Goal: Book appointment/travel/reservation

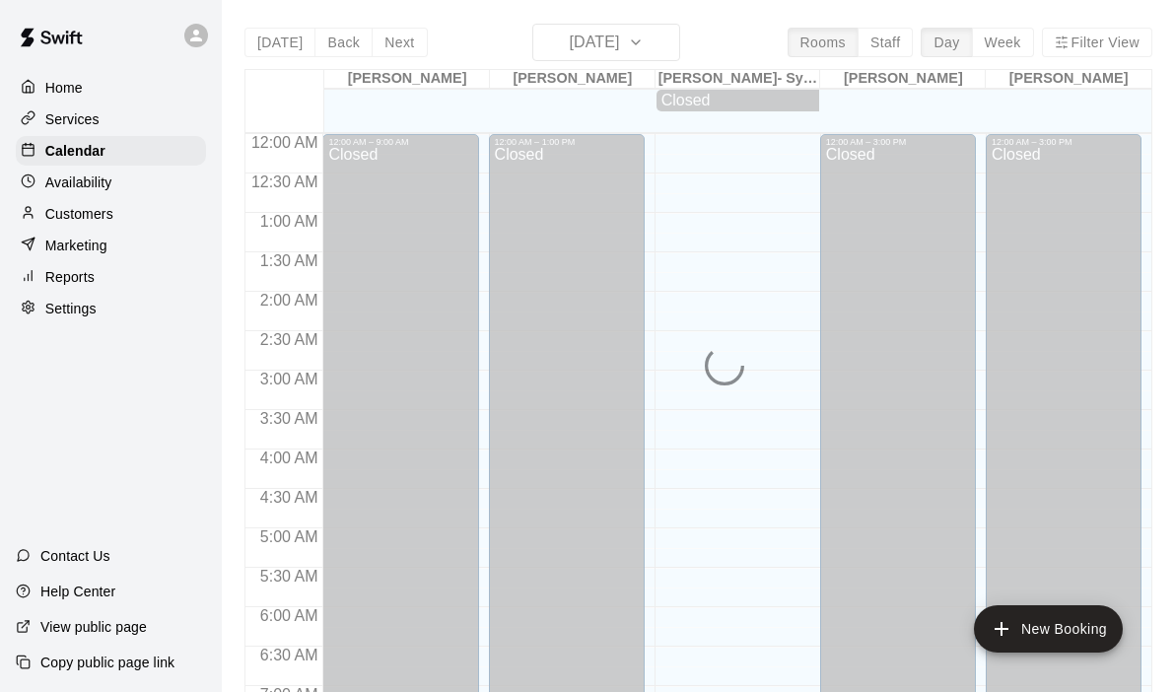
scroll to position [1108, 0]
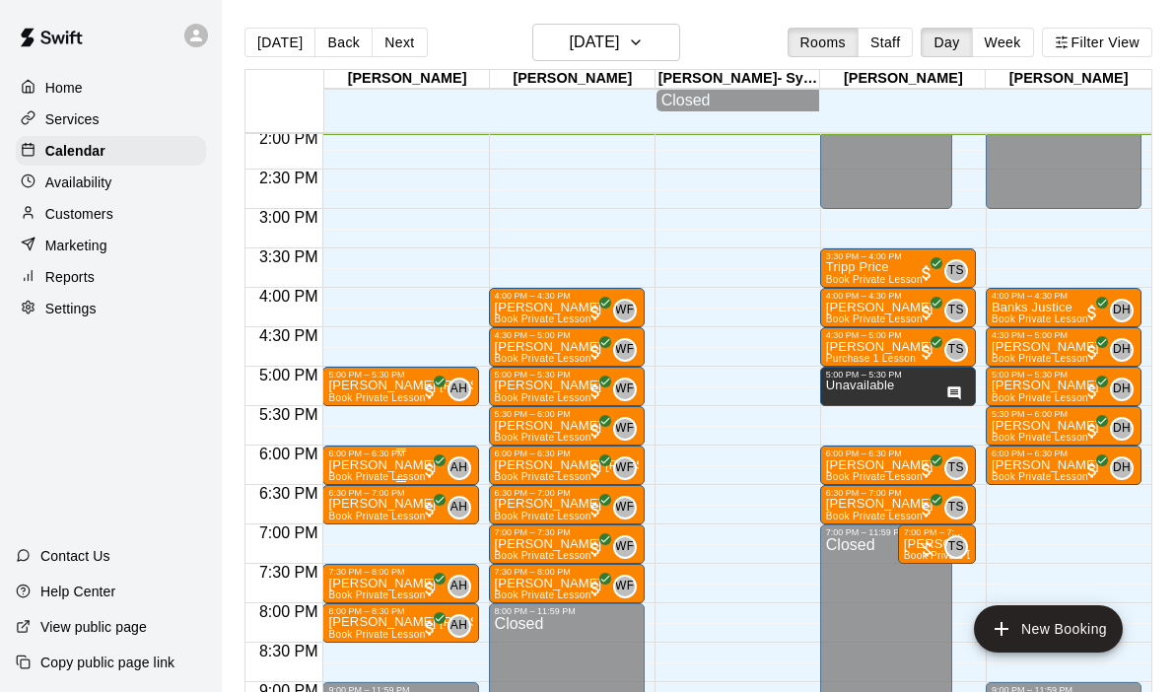
click at [370, 465] on p "[PERSON_NAME]" at bounding box center [381, 465] width 107 height 0
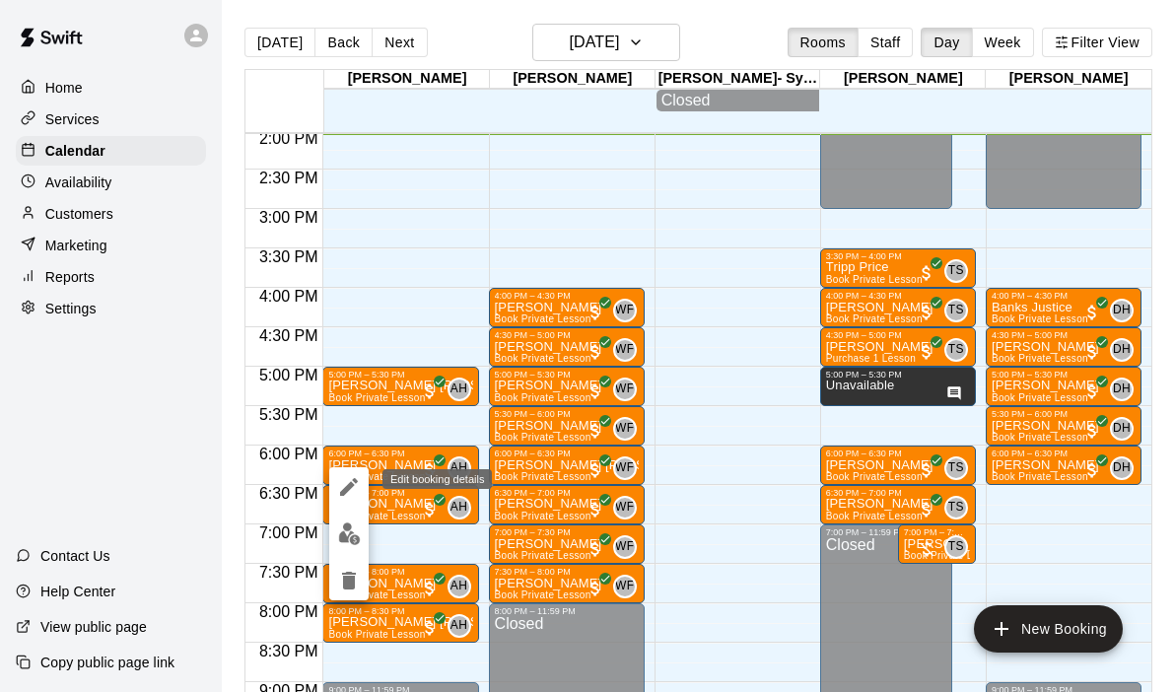
click at [351, 481] on icon "edit" at bounding box center [349, 487] width 24 height 24
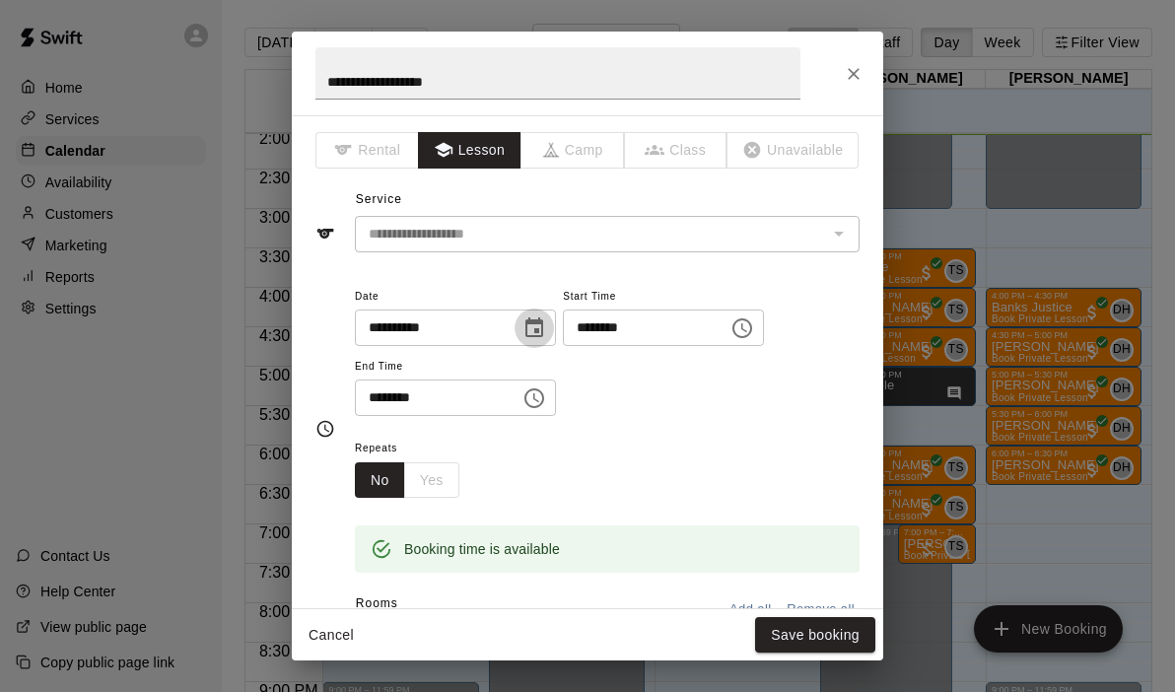
click at [541, 325] on icon "Choose date, selected date is Sep 10, 2025" at bounding box center [534, 328] width 24 height 24
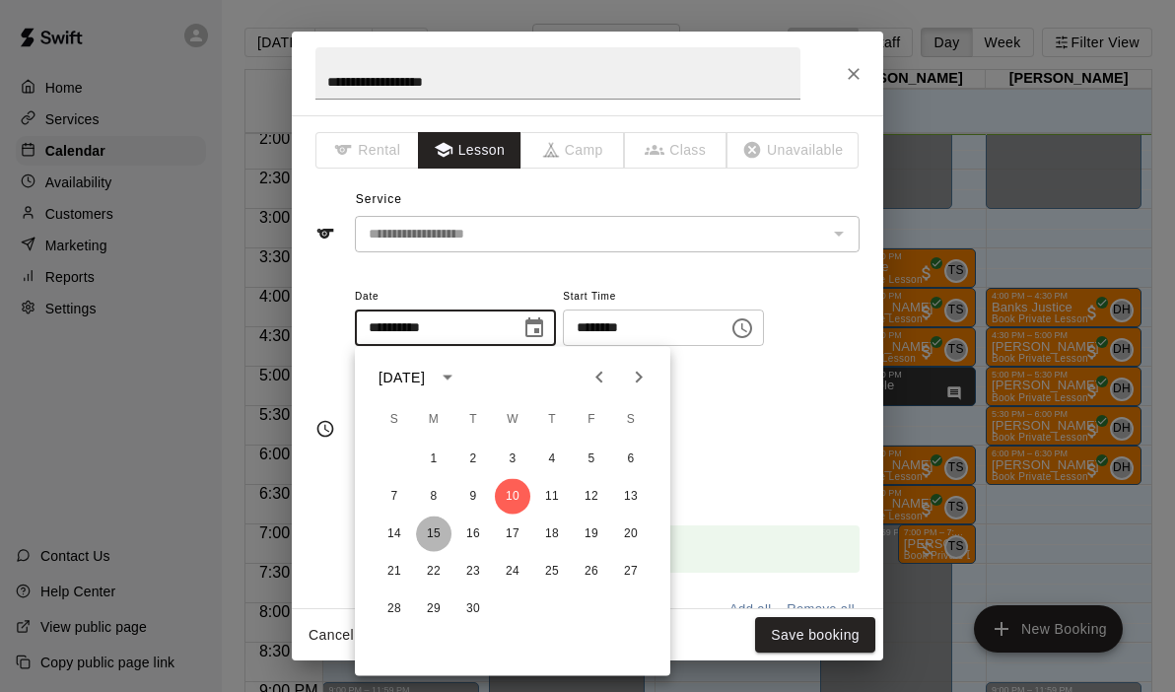
click at [423, 536] on button "15" at bounding box center [433, 533] width 35 height 35
type input "**********"
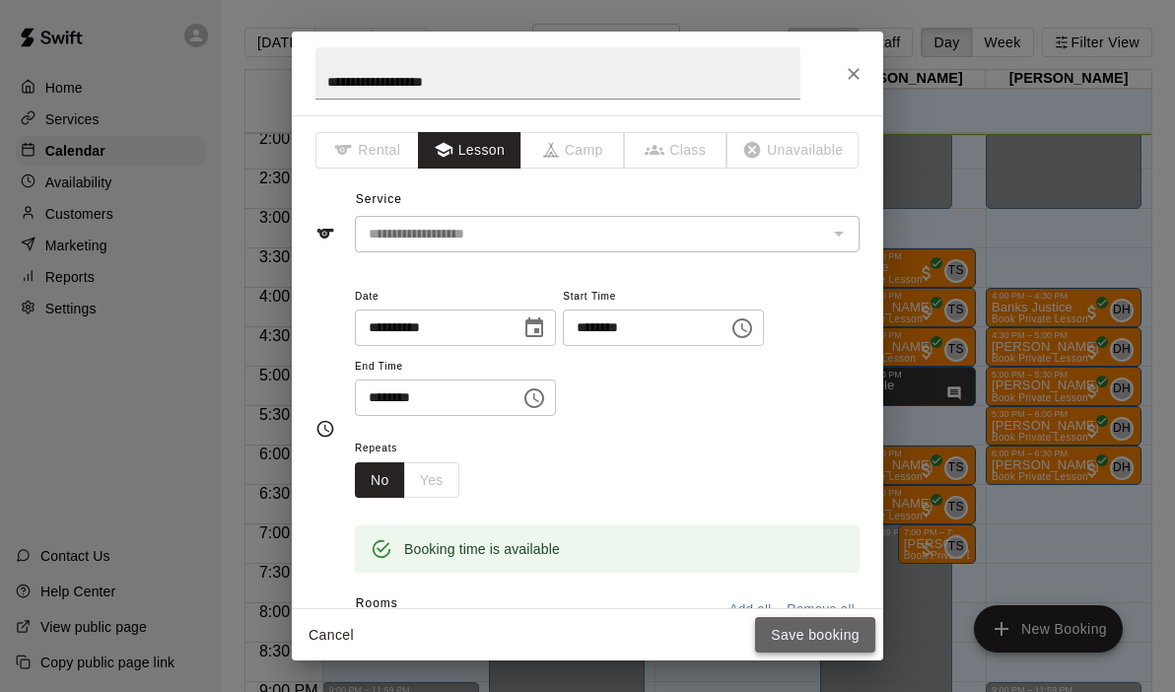
click at [787, 647] on button "Save booking" at bounding box center [815, 635] width 120 height 36
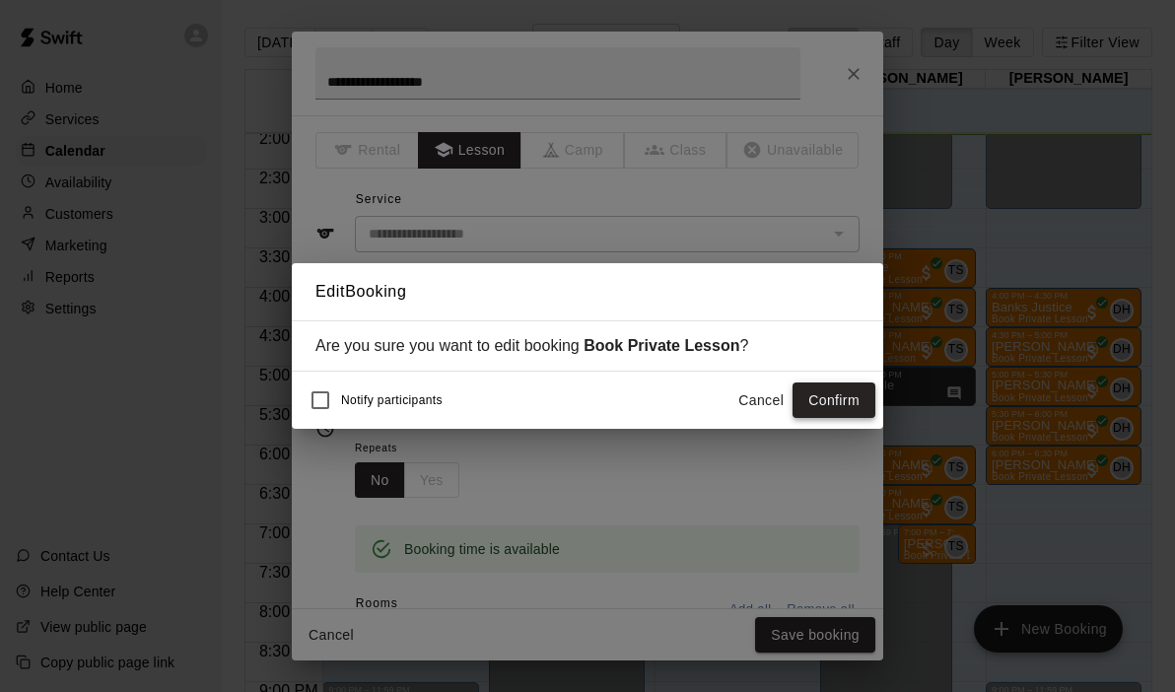
click at [861, 396] on button "Confirm" at bounding box center [833, 400] width 83 height 36
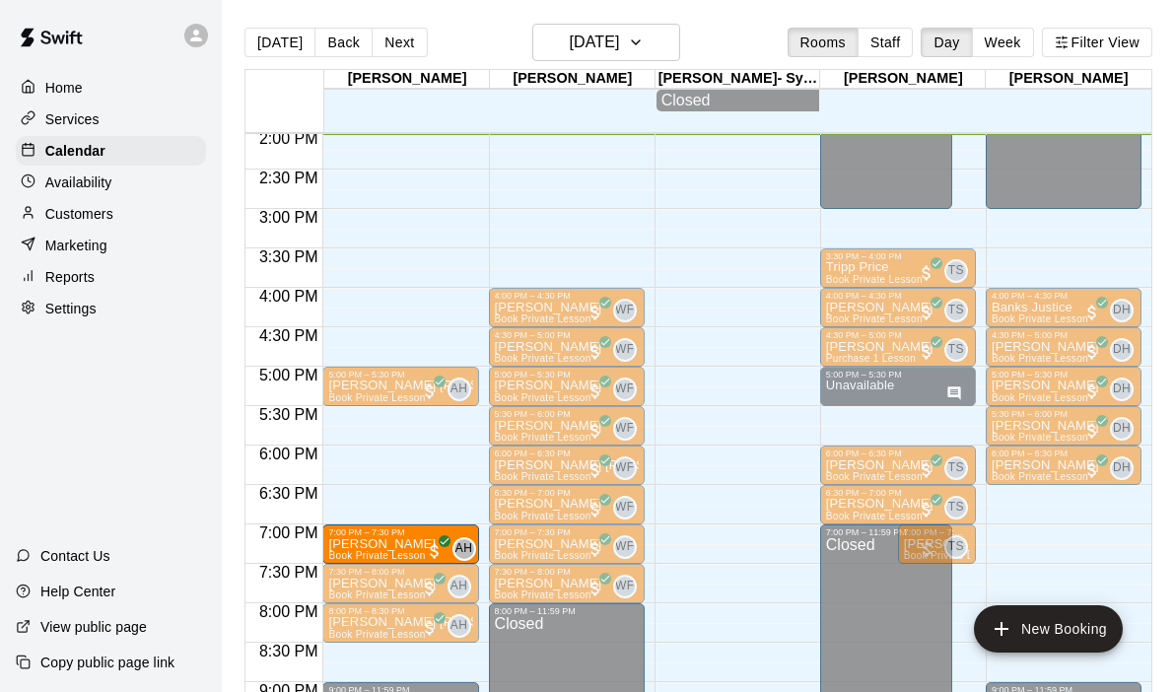
drag, startPoint x: 383, startPoint y: 507, endPoint x: 386, endPoint y: 555, distance: 48.4
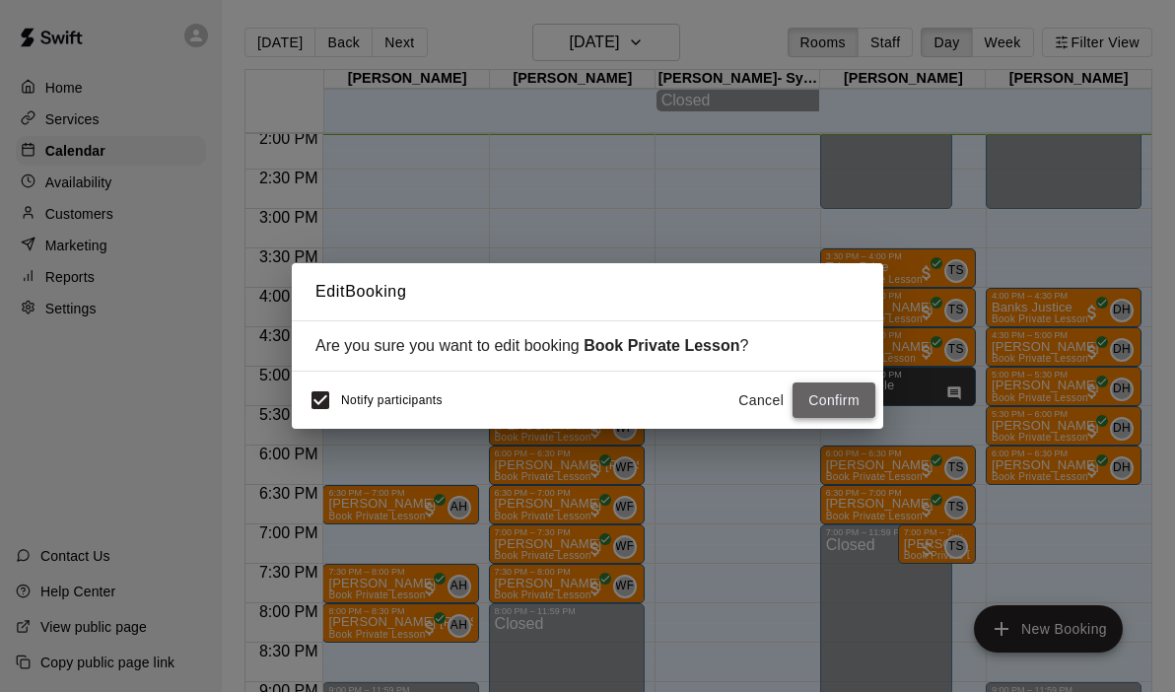
click at [808, 412] on button "Confirm" at bounding box center [833, 400] width 83 height 36
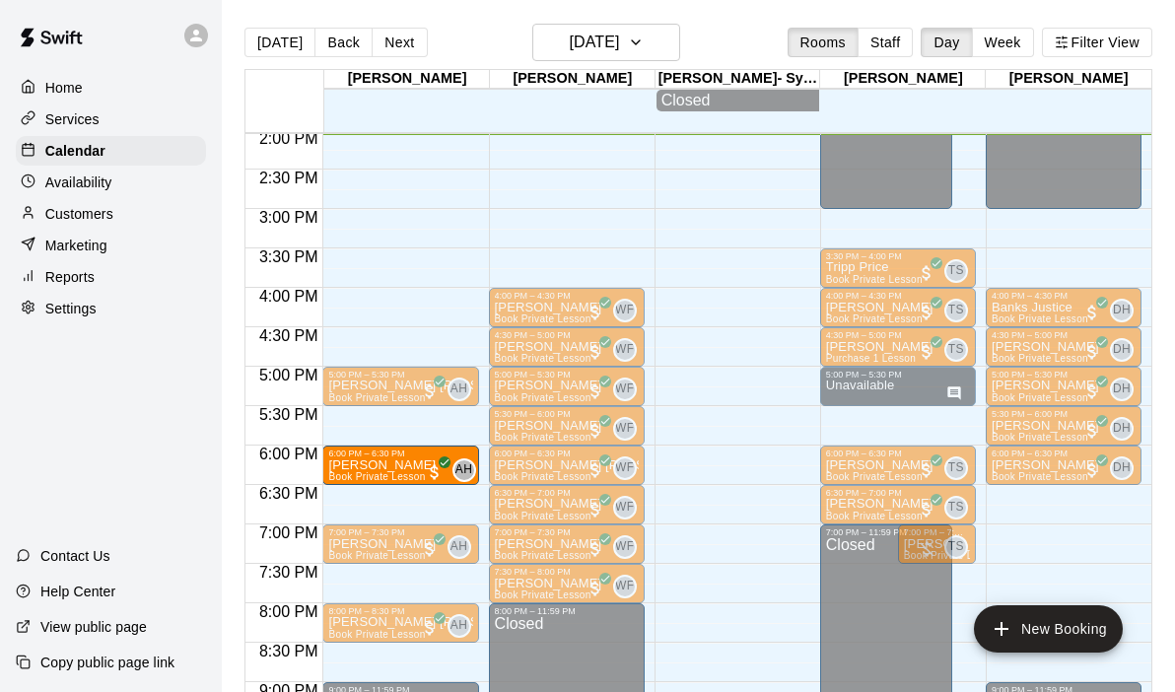
drag, startPoint x: 399, startPoint y: 583, endPoint x: 367, endPoint y: 476, distance: 112.2
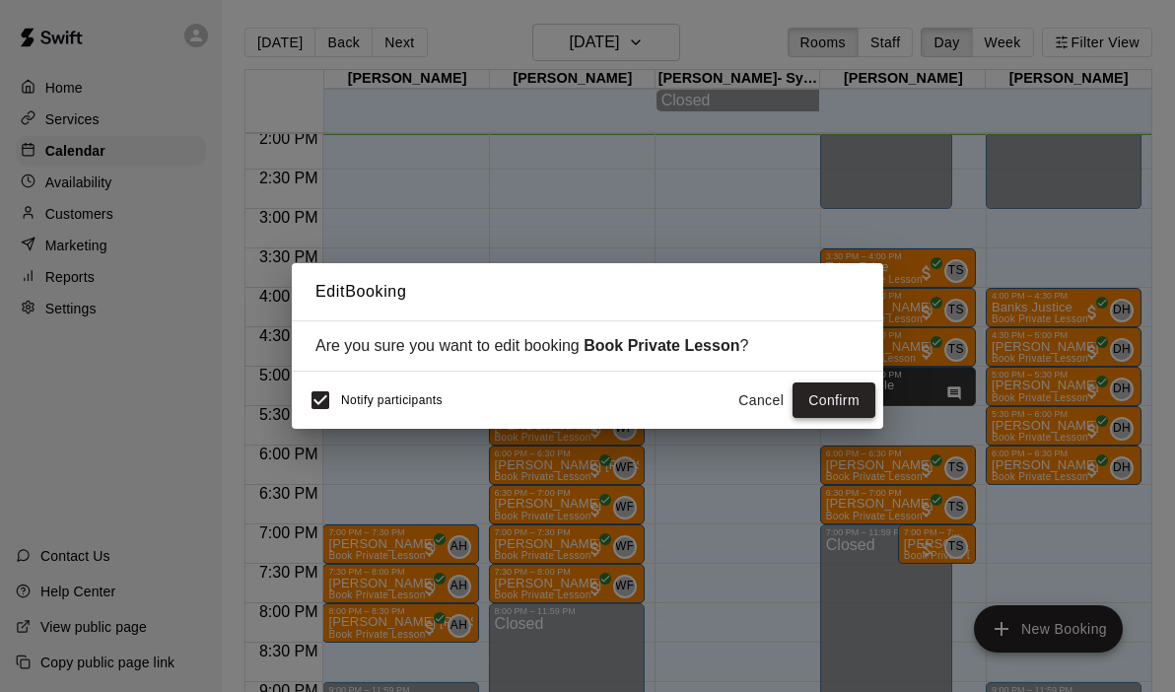
click at [830, 404] on button "Confirm" at bounding box center [833, 400] width 83 height 36
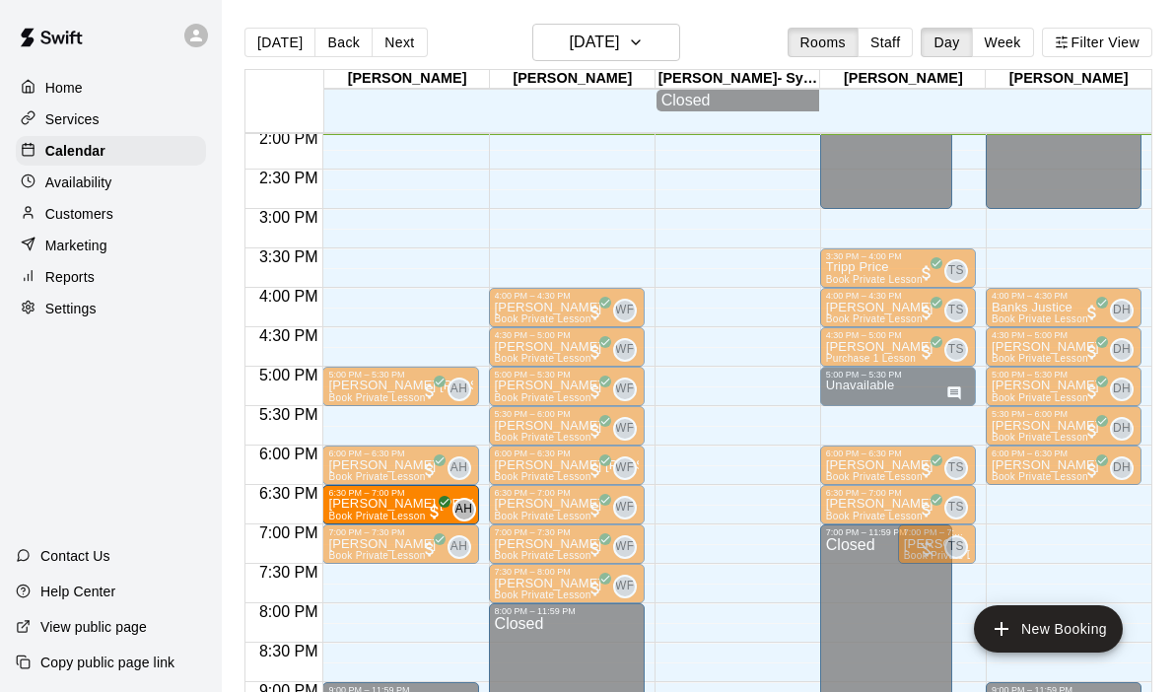
drag, startPoint x: 414, startPoint y: 626, endPoint x: 401, endPoint y: 518, distance: 108.2
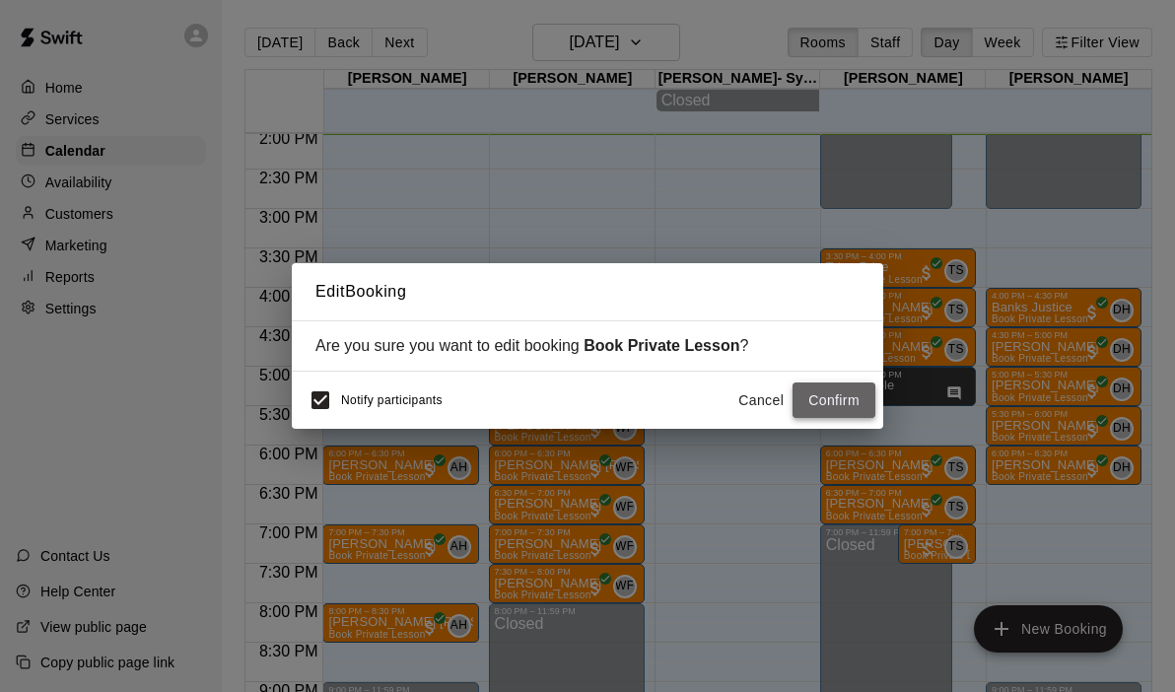
click at [824, 384] on button "Confirm" at bounding box center [833, 400] width 83 height 36
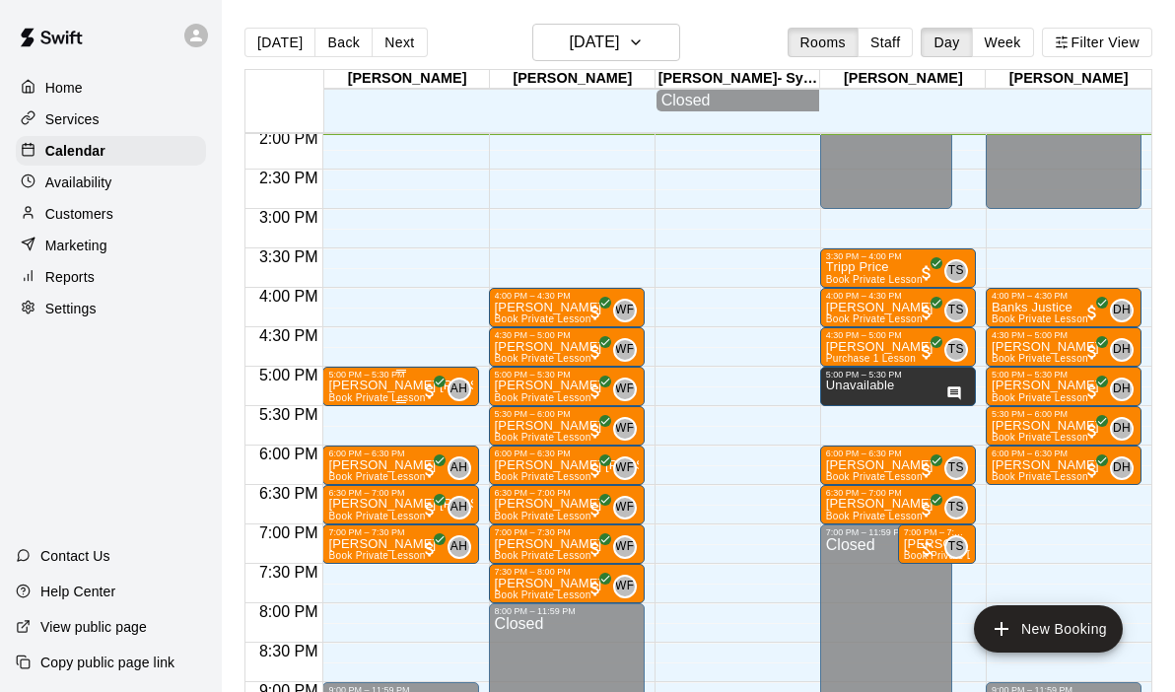
click at [388, 377] on div "5:00 PM – 5:30 PM" at bounding box center [400, 375] width 144 height 10
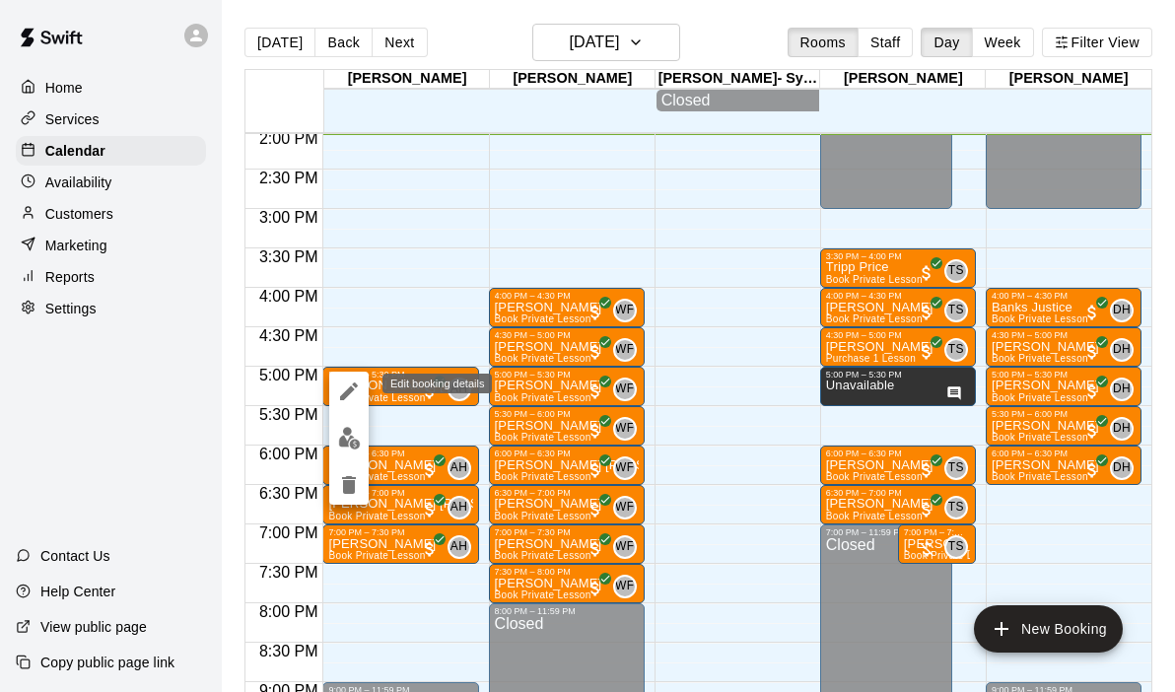
click at [354, 391] on icon "edit" at bounding box center [349, 391] width 24 height 24
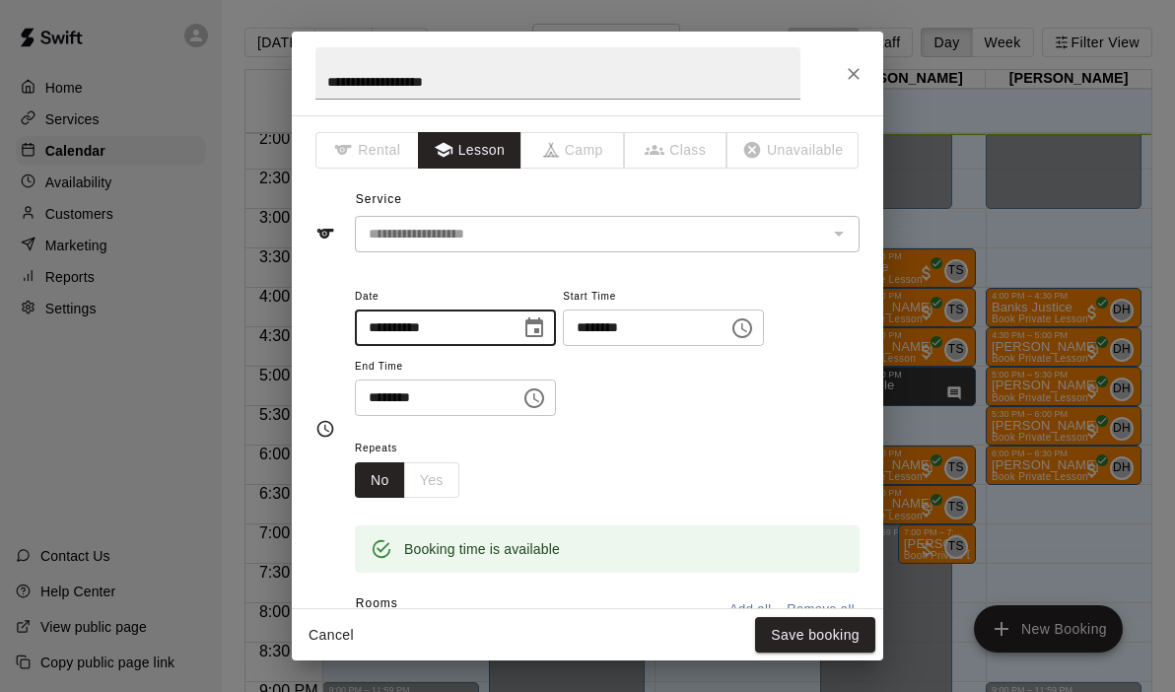
click at [466, 329] on input "**********" at bounding box center [431, 327] width 152 height 36
click at [542, 323] on icon "Choose date, selected date is Sep 10, 2025" at bounding box center [534, 327] width 18 height 20
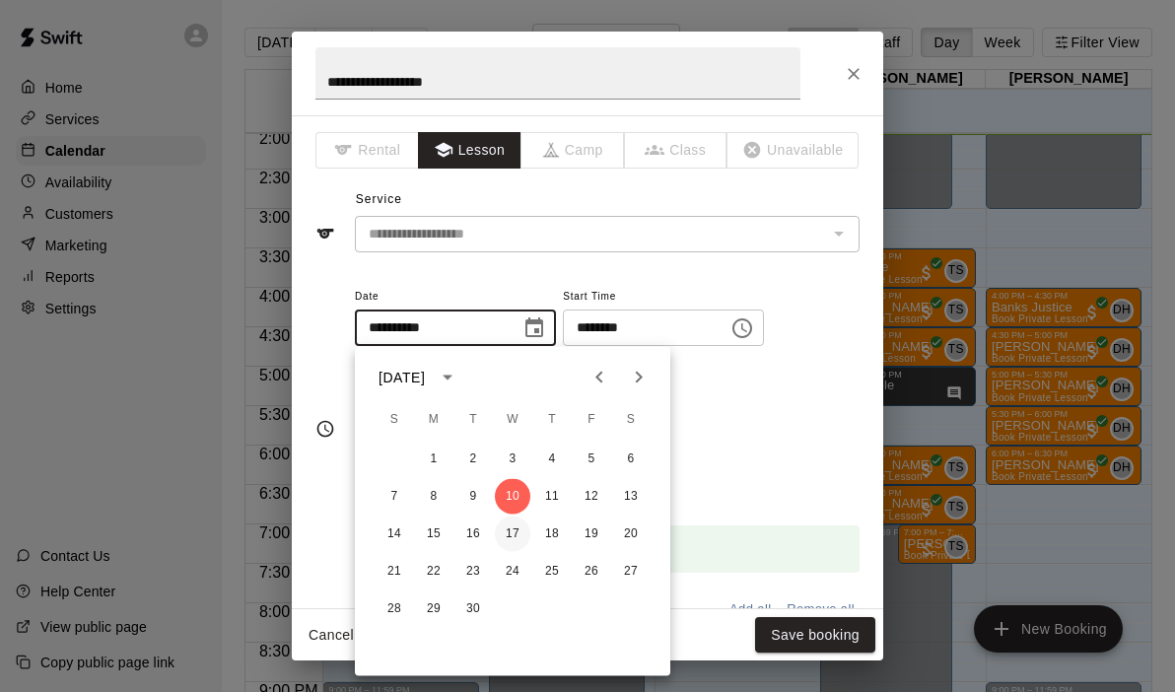
click at [519, 527] on button "17" at bounding box center [512, 533] width 35 height 35
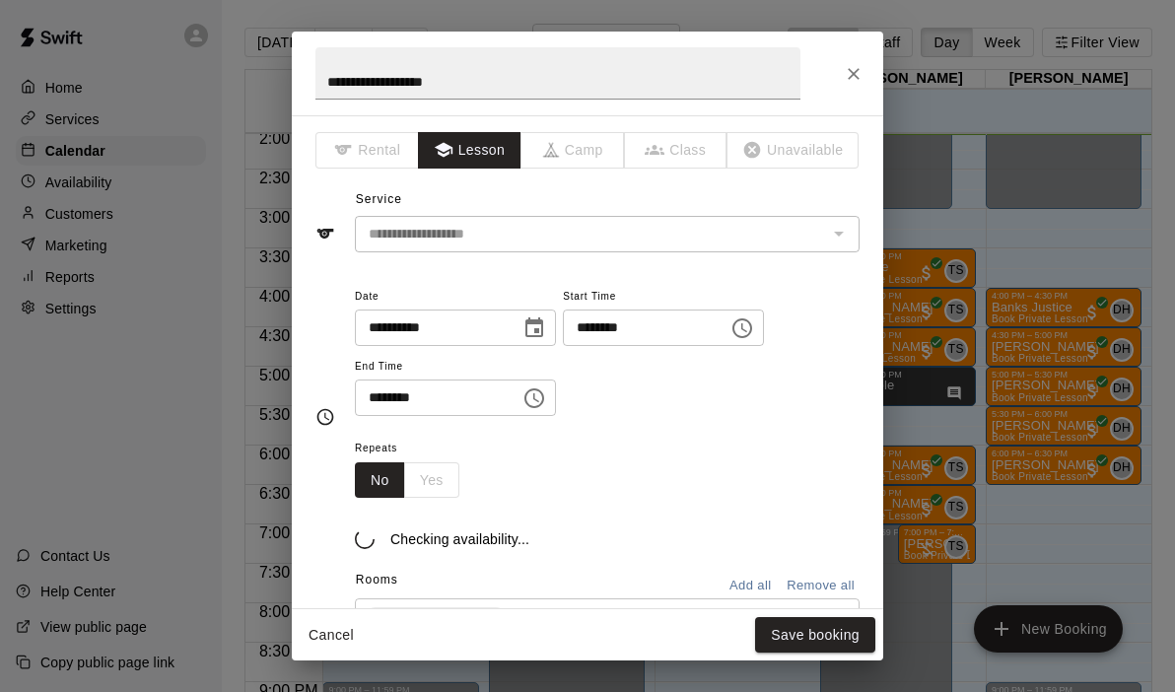
type input "**********"
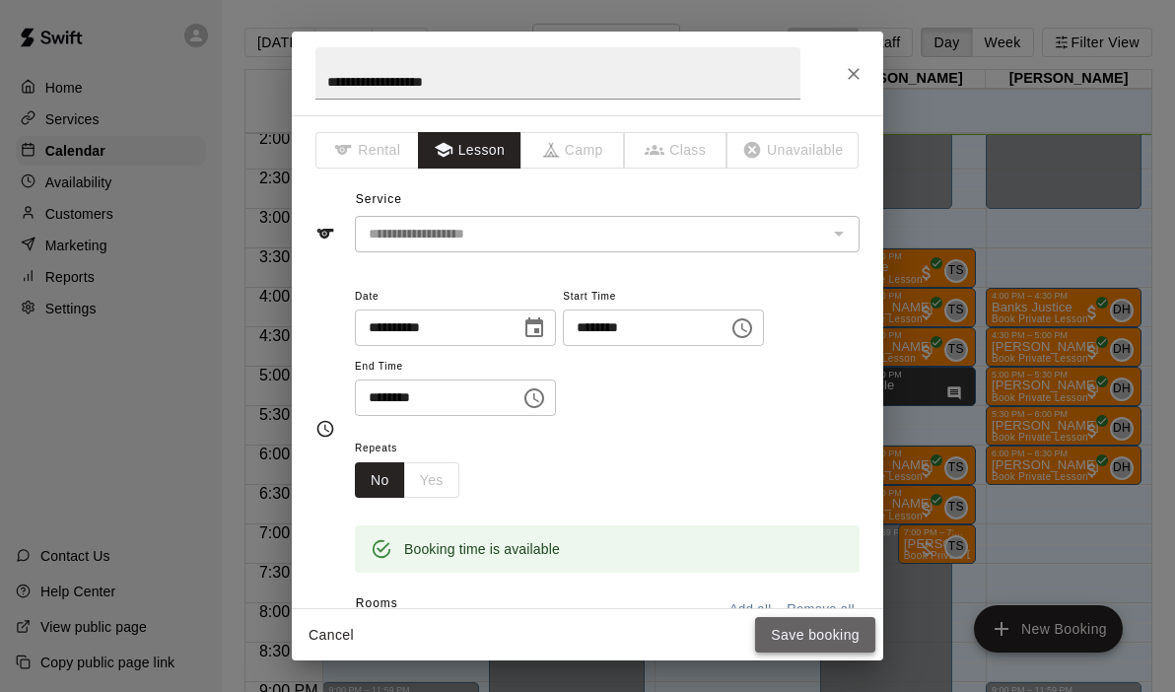
click at [814, 620] on button "Save booking" at bounding box center [815, 635] width 120 height 36
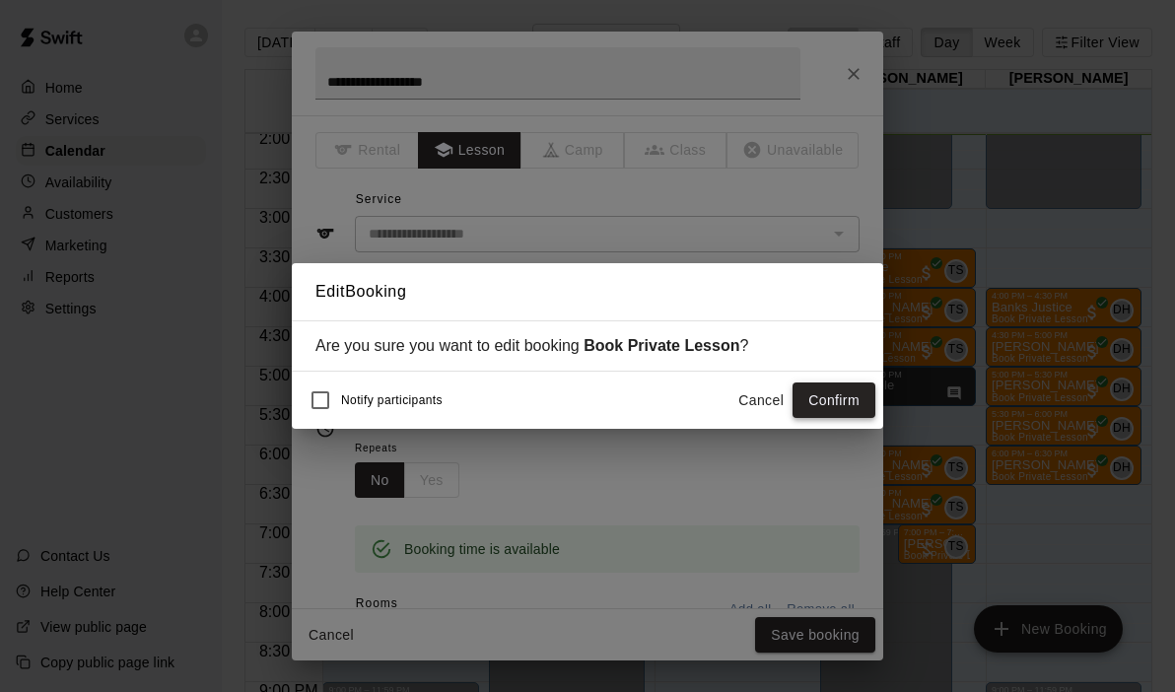
click at [846, 403] on button "Confirm" at bounding box center [833, 400] width 83 height 36
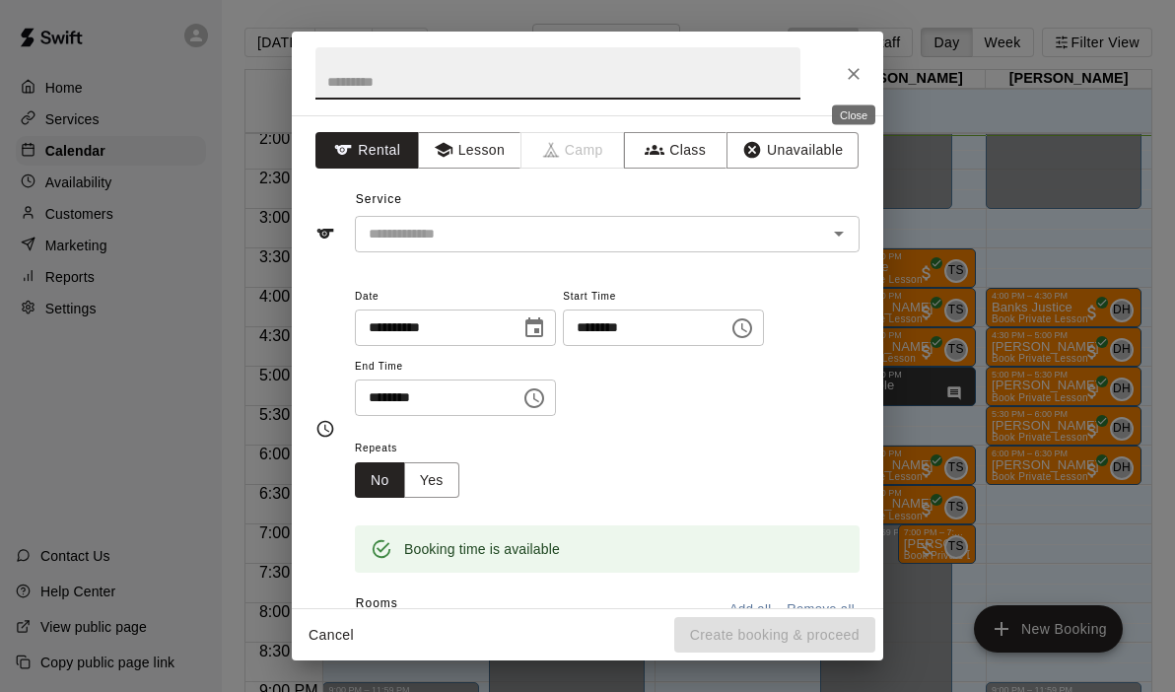
click at [854, 76] on icon "Close" at bounding box center [854, 74] width 20 height 20
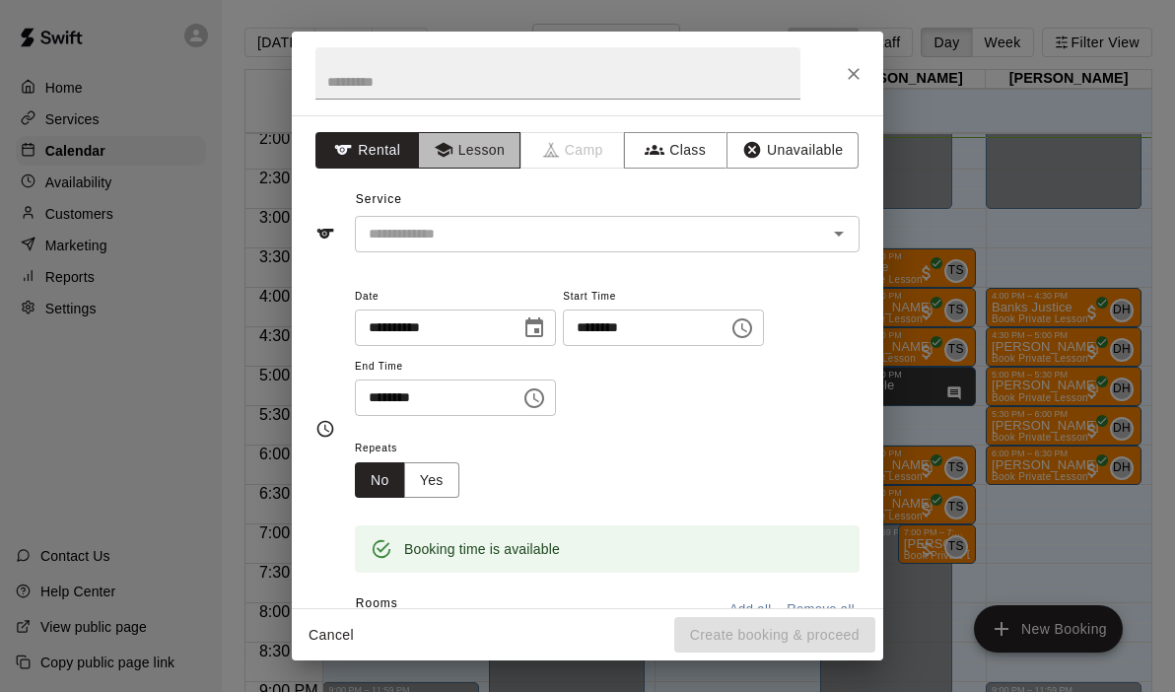
click at [460, 160] on button "Lesson" at bounding box center [469, 150] width 103 height 36
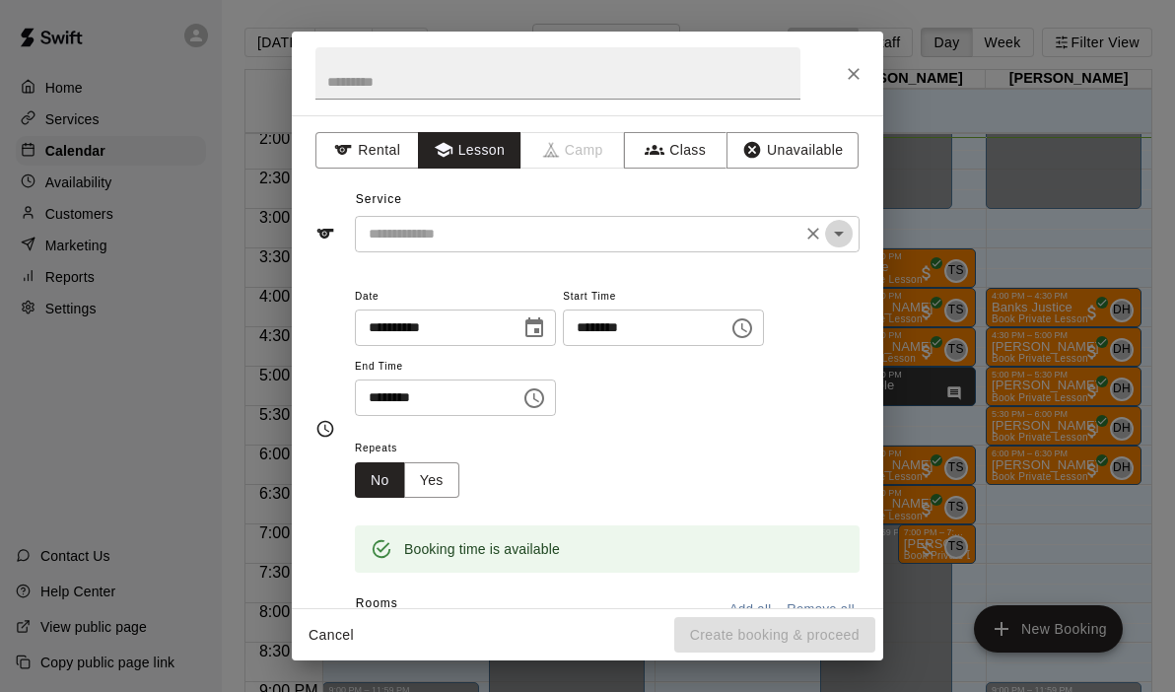
click at [848, 231] on icon "Open" at bounding box center [839, 234] width 24 height 24
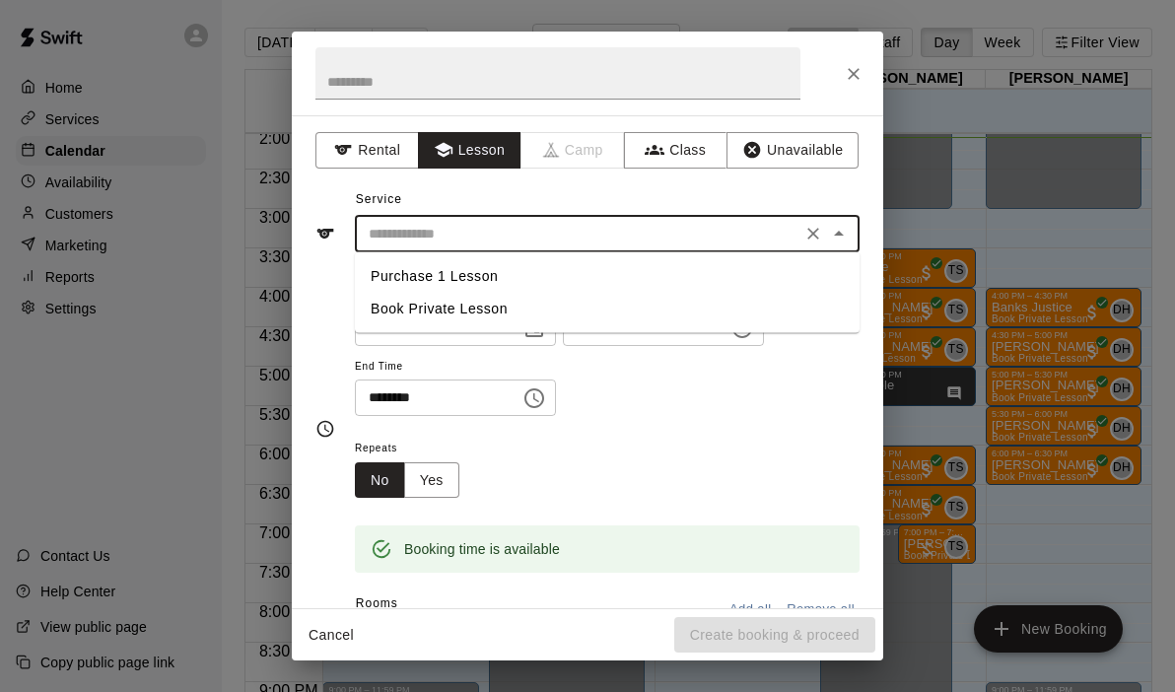
click at [476, 324] on ul "Purchase 1 Lesson Book Private Lesson" at bounding box center [607, 292] width 505 height 81
click at [472, 317] on li "Book Private Lesson" at bounding box center [607, 309] width 505 height 33
type input "**********"
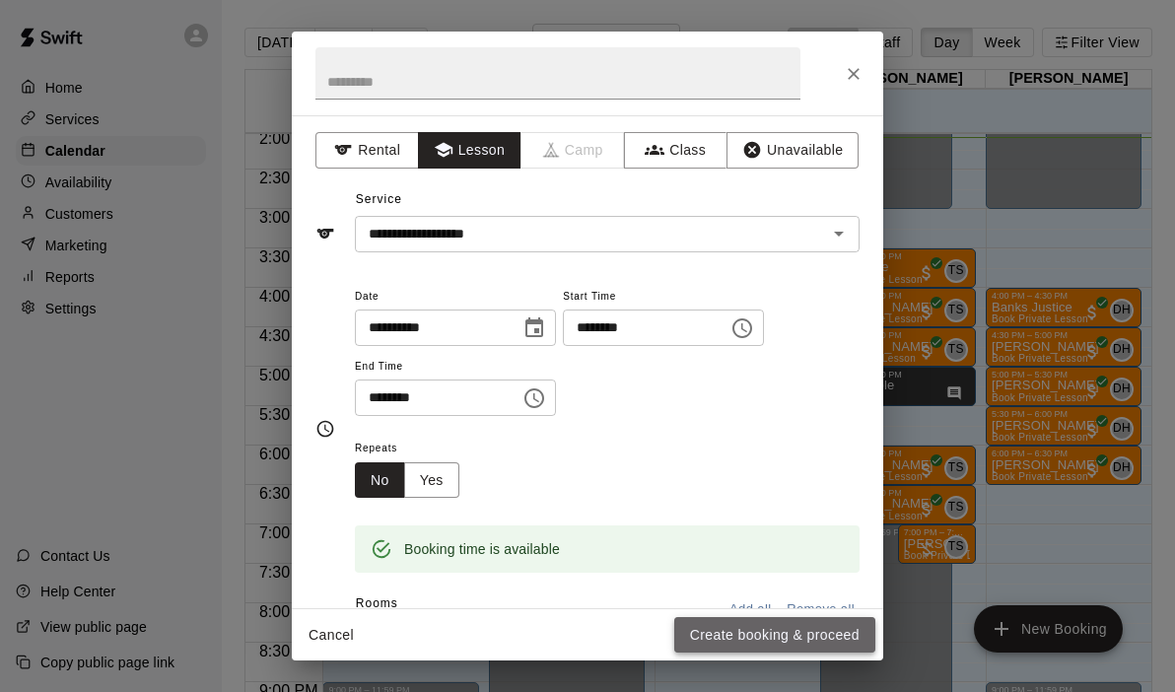
click at [757, 625] on button "Create booking & proceed" at bounding box center [774, 635] width 201 height 36
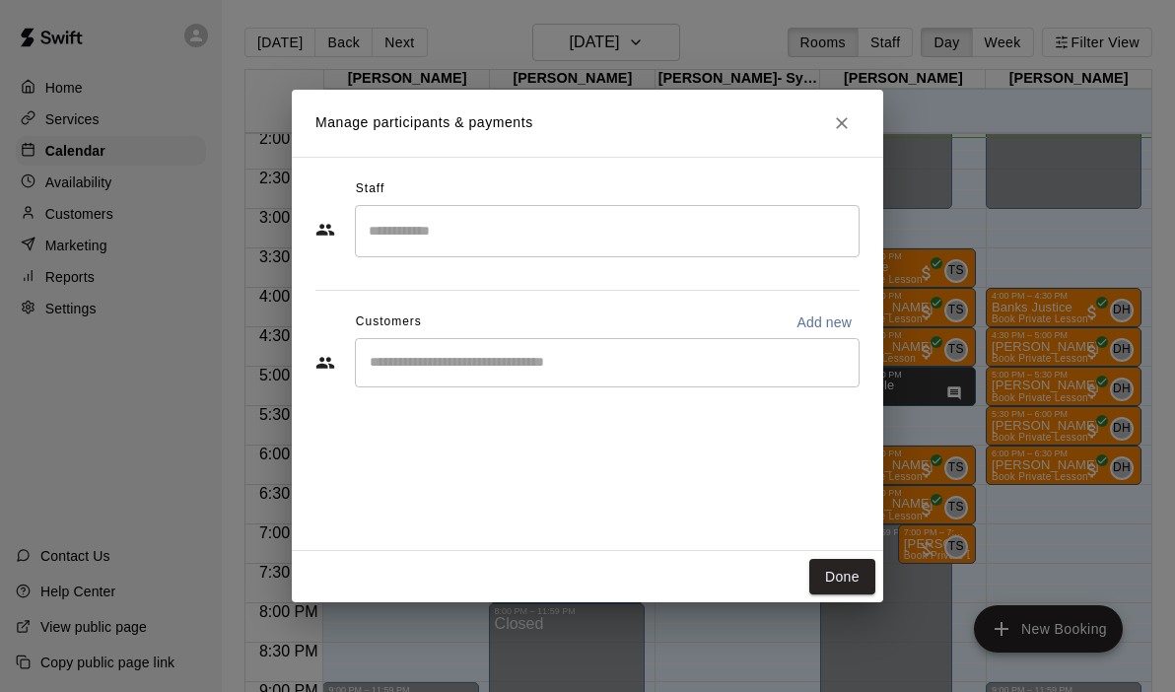
click at [479, 229] on input "Search staff" at bounding box center [607, 231] width 487 height 34
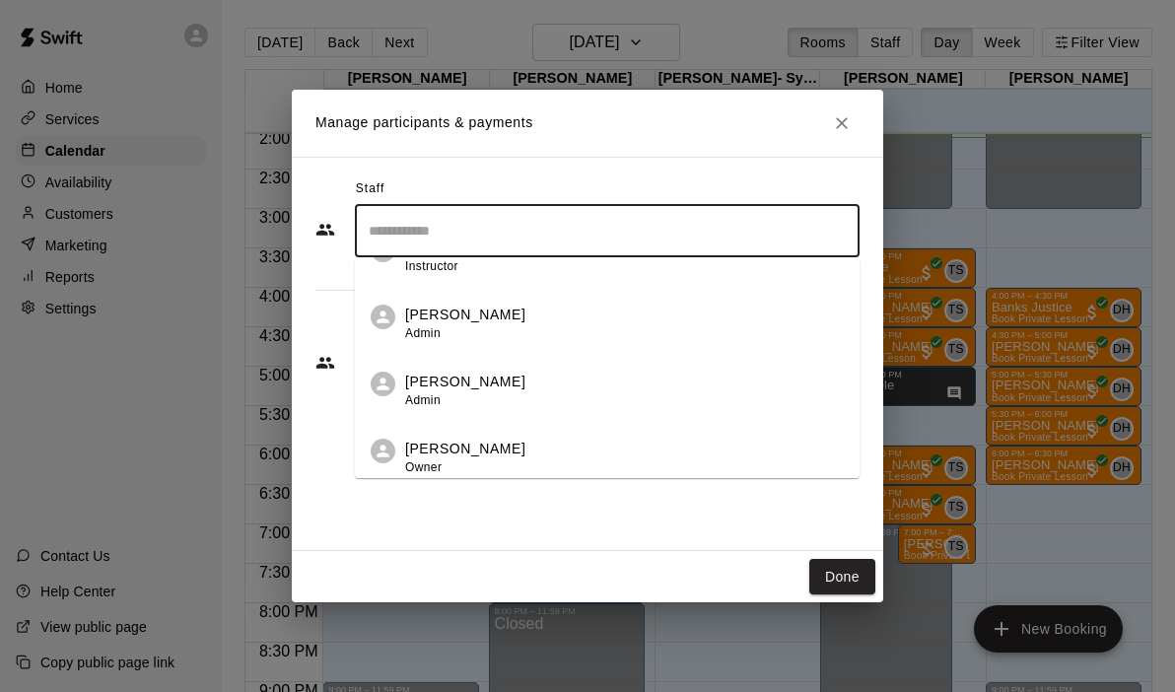
scroll to position [113, 0]
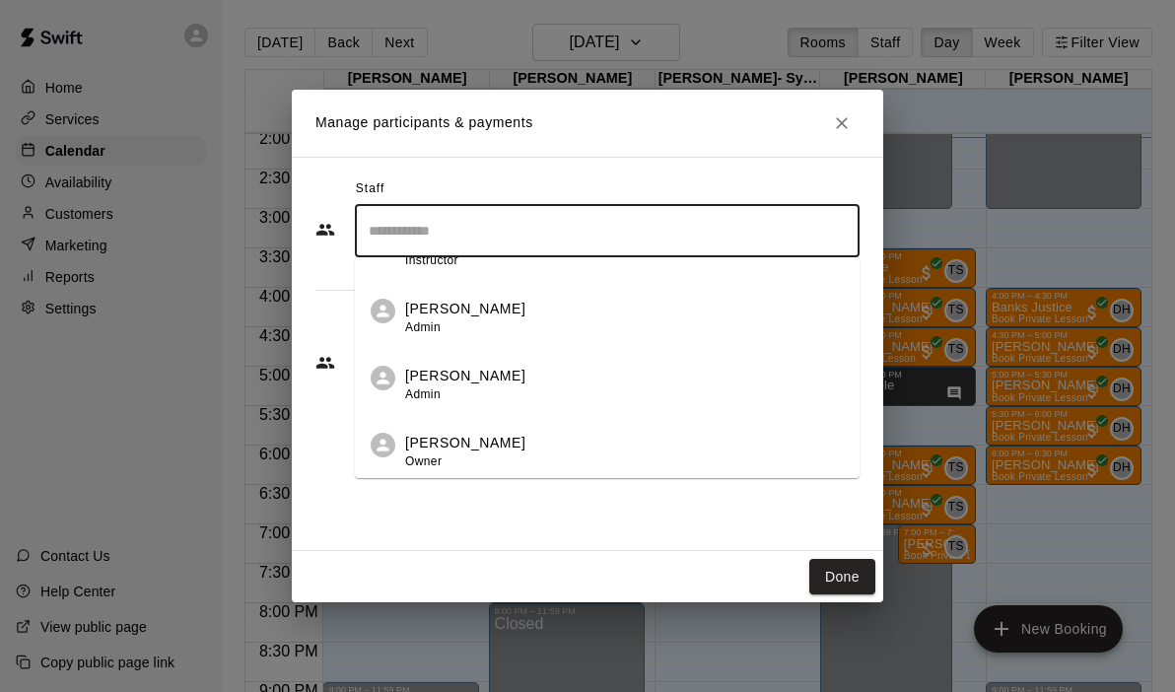
click at [440, 435] on p "[PERSON_NAME]" at bounding box center [465, 443] width 120 height 21
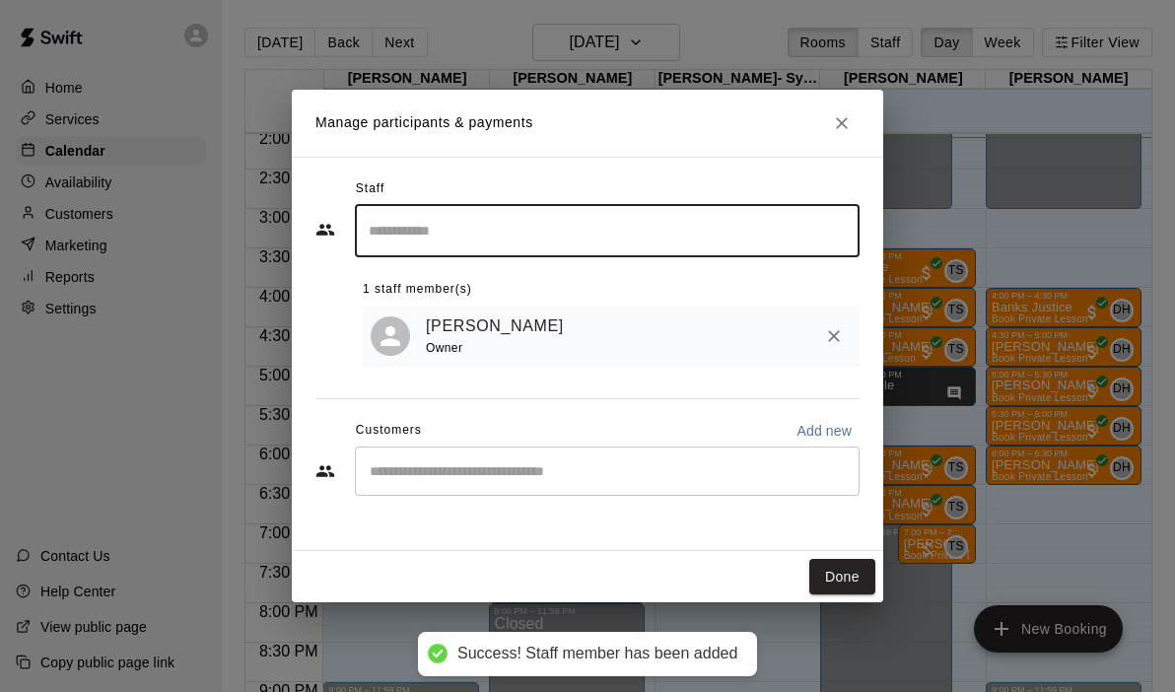
click at [454, 474] on input "Start typing to search customers..." at bounding box center [607, 471] width 487 height 20
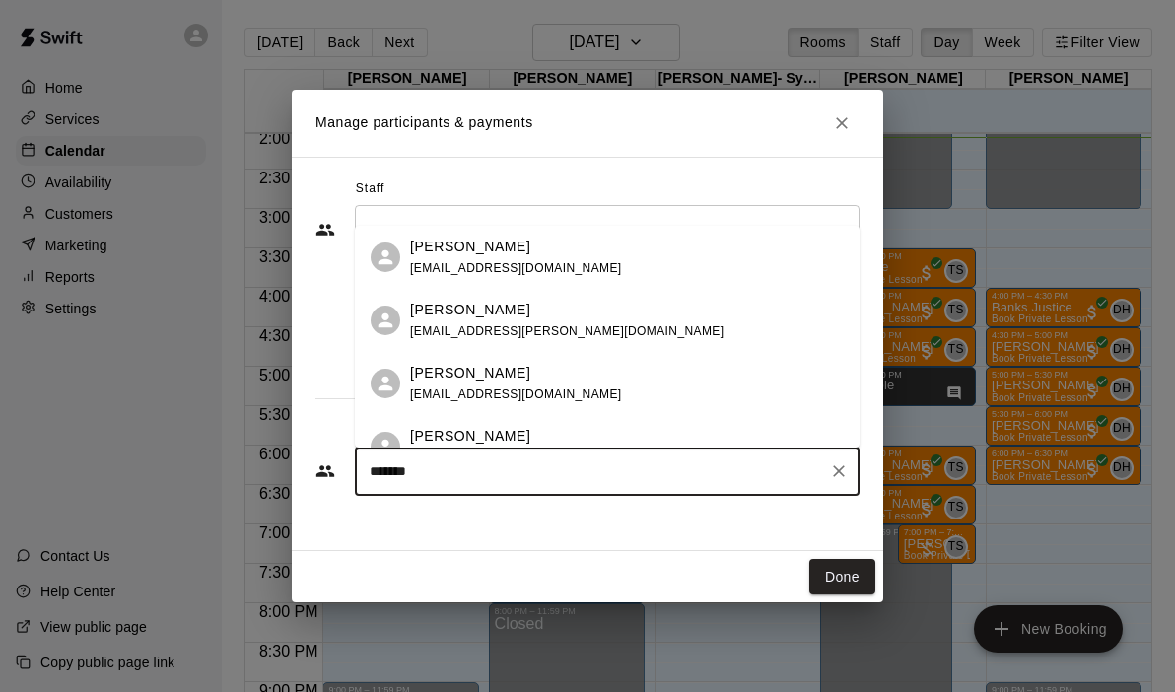
type input "********"
click at [524, 333] on span "[EMAIL_ADDRESS][PERSON_NAME][DOMAIN_NAME]" at bounding box center [566, 331] width 313 height 14
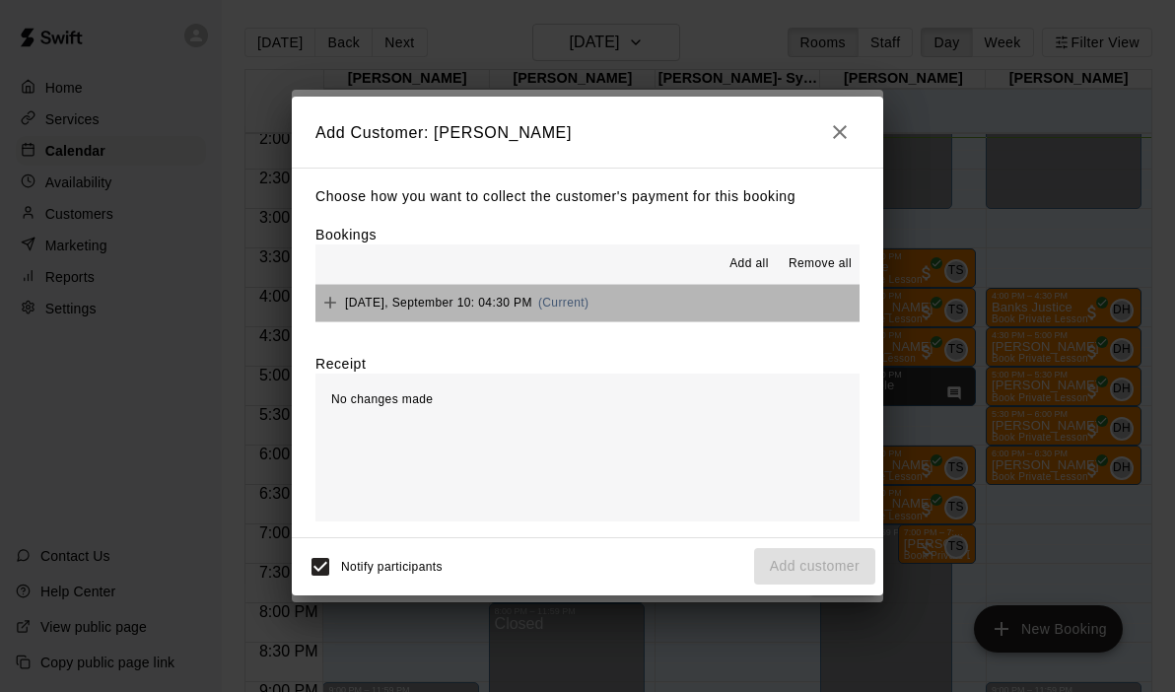
click at [679, 311] on button "[DATE], September 10: 04:30 PM (Current)" at bounding box center [587, 303] width 544 height 36
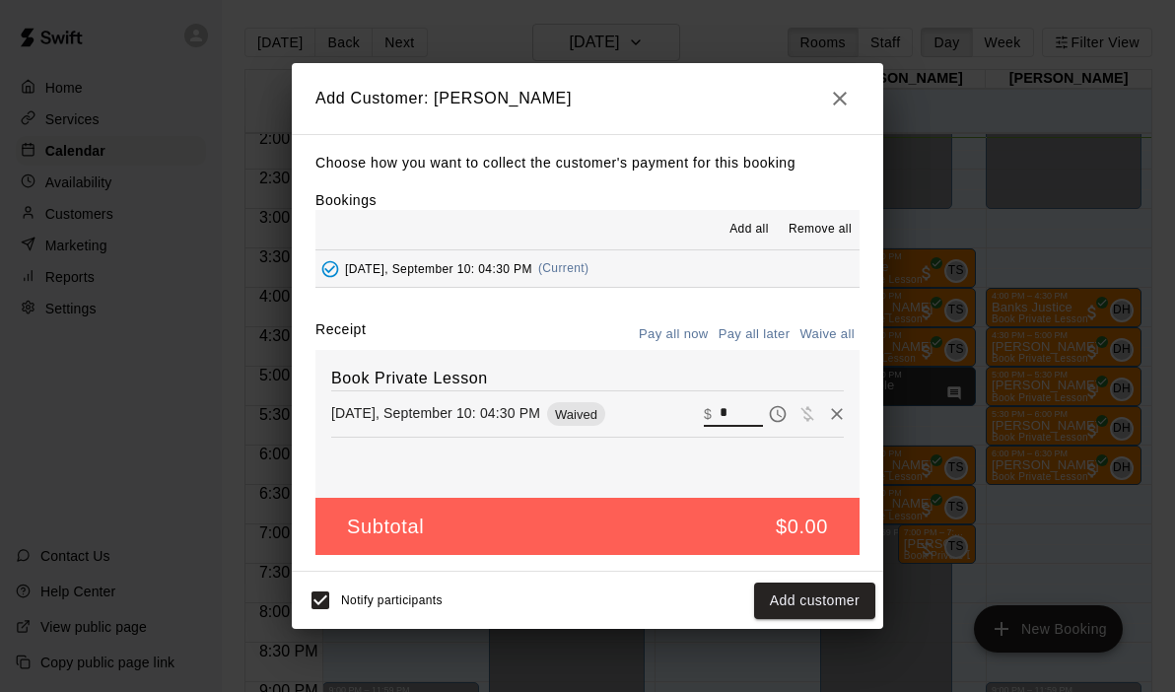
click at [746, 413] on input "*" at bounding box center [740, 414] width 43 height 26
type input "**"
click at [841, 91] on icon "button" at bounding box center [840, 99] width 24 height 24
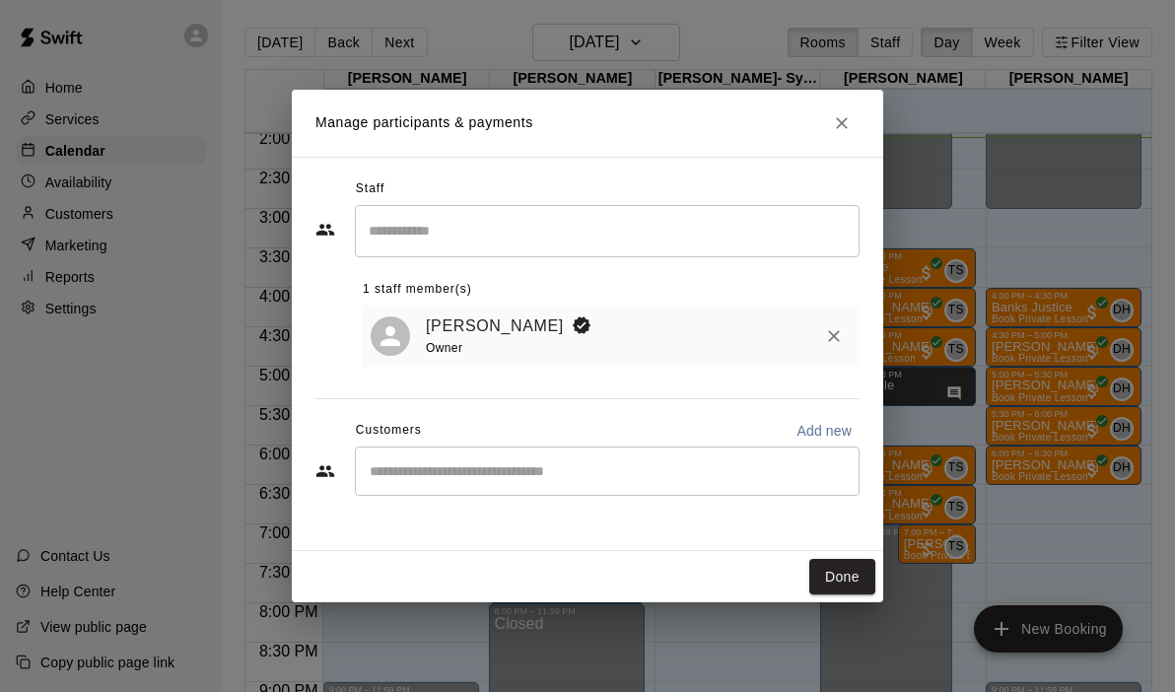
click at [515, 517] on div "Staff ​ 1 staff member(s) [PERSON_NAME] Owner Customers Add new ​" at bounding box center [587, 354] width 591 height 394
click at [477, 491] on div "​" at bounding box center [607, 470] width 505 height 49
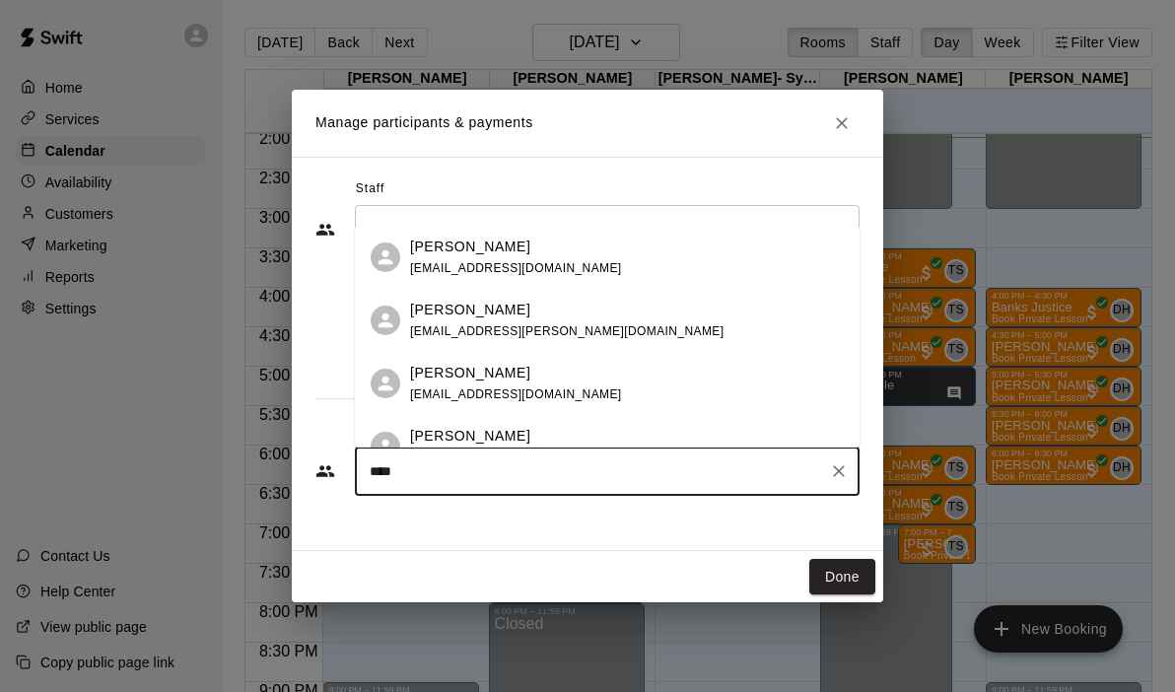
type input "*****"
click at [532, 321] on div "[PERSON_NAME] [PERSON_NAME][EMAIL_ADDRESS][PERSON_NAME][DOMAIN_NAME]" at bounding box center [566, 321] width 313 height 42
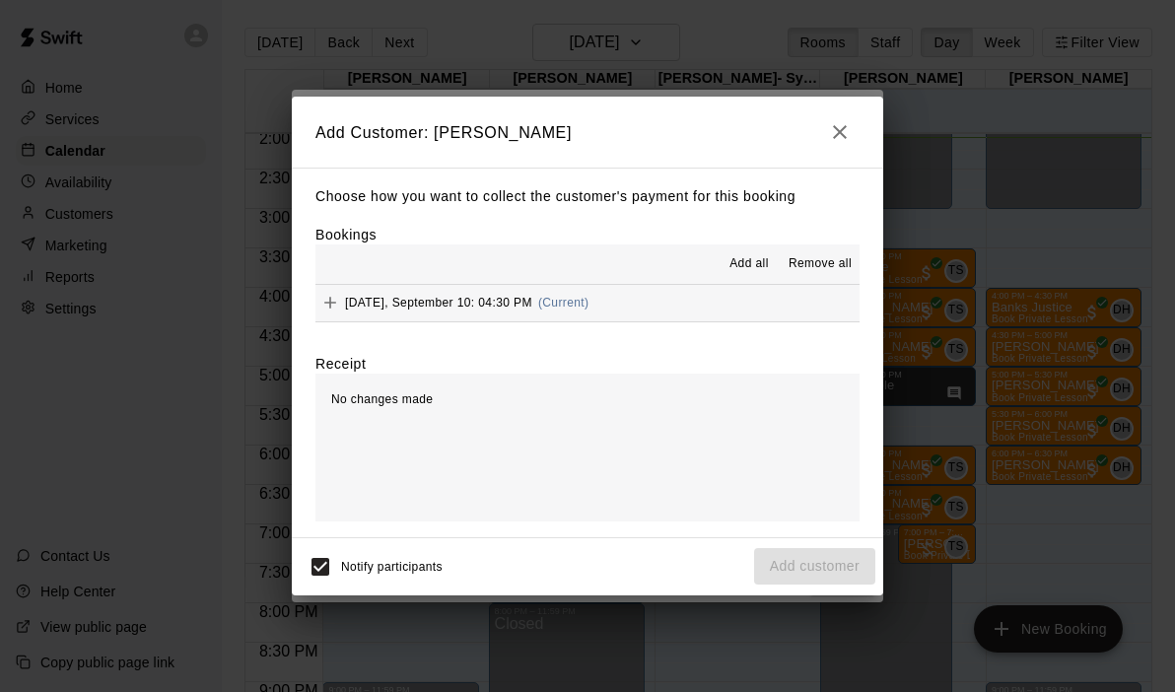
click at [661, 303] on button "[DATE], September 10: 04:30 PM (Current)" at bounding box center [587, 303] width 544 height 36
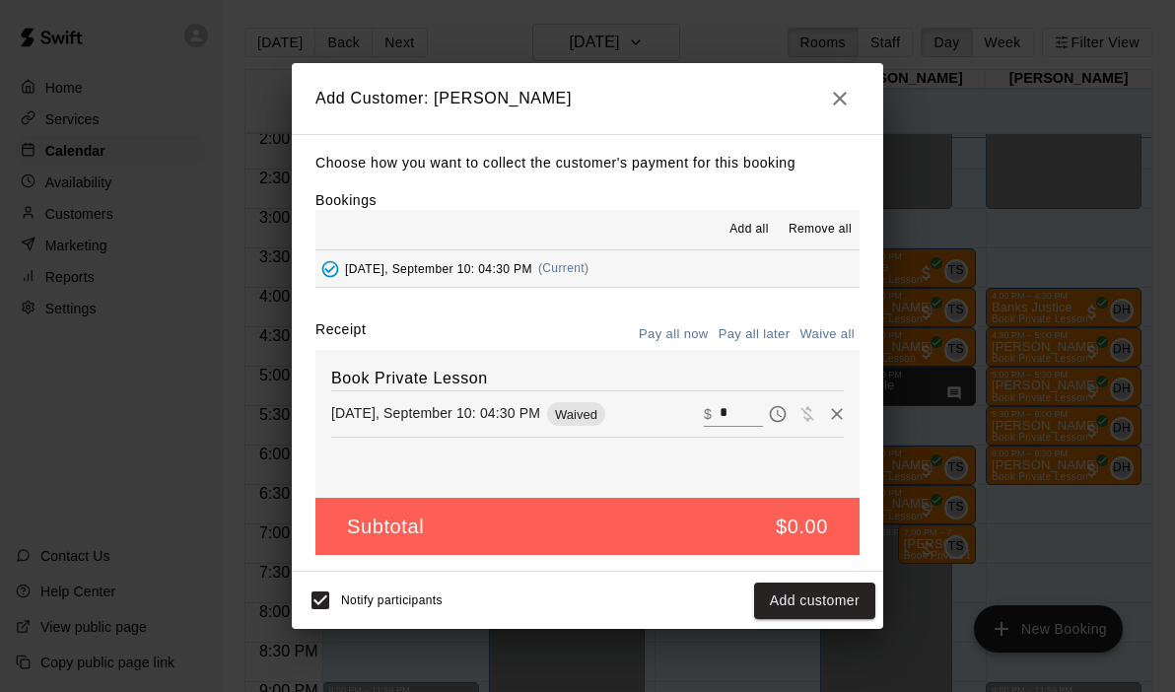
click at [743, 416] on input "*" at bounding box center [740, 414] width 43 height 26
type input "**"
click at [815, 594] on button "Checkout" at bounding box center [828, 600] width 93 height 36
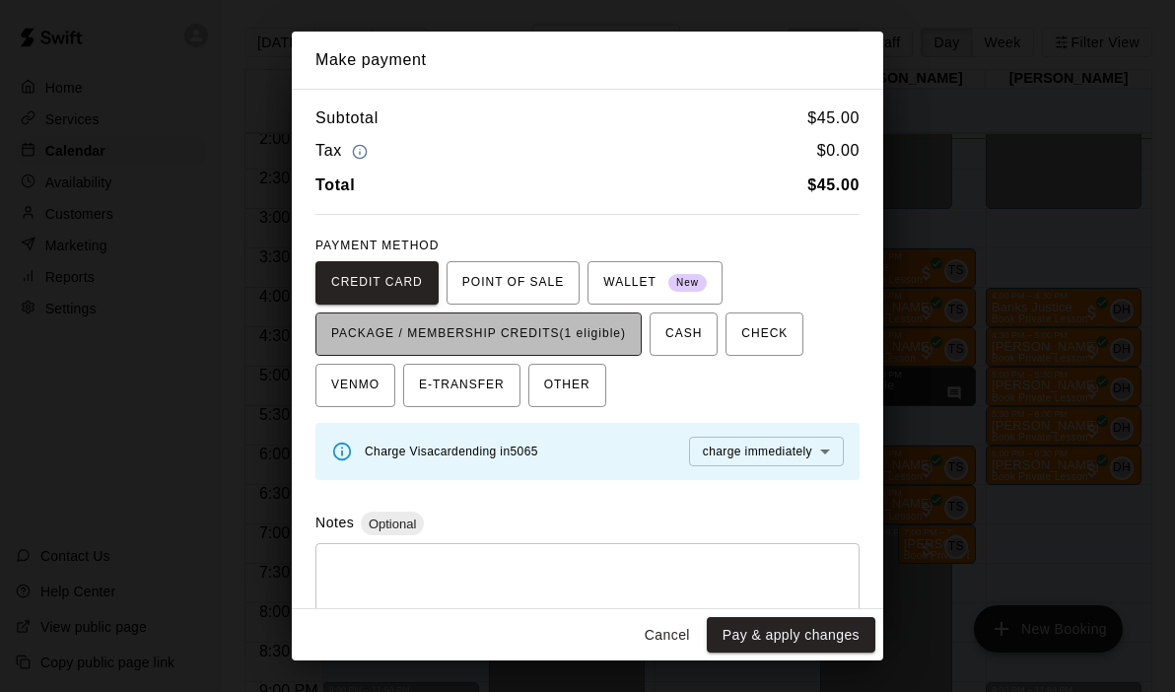
click at [632, 341] on button "PACKAGE / MEMBERSHIP CREDITS (1 eligible)" at bounding box center [478, 333] width 326 height 43
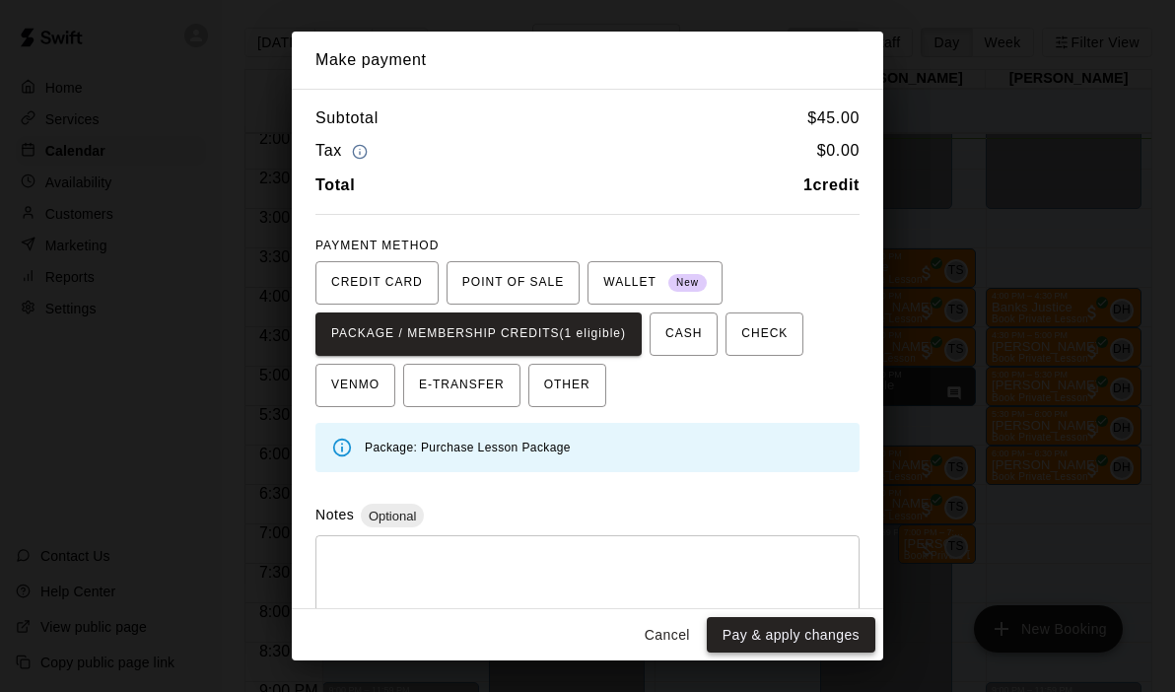
click at [827, 628] on button "Pay & apply changes" at bounding box center [791, 635] width 169 height 36
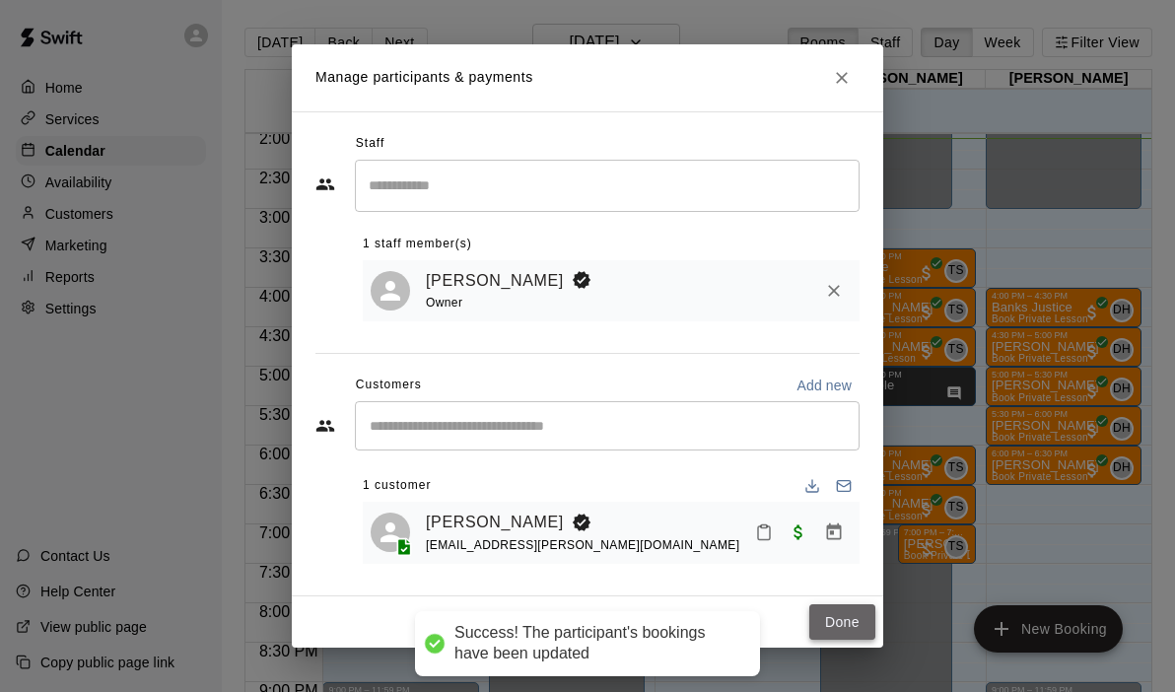
click at [844, 621] on button "Done" at bounding box center [842, 622] width 66 height 36
